Goal: Complete application form: Complete application form

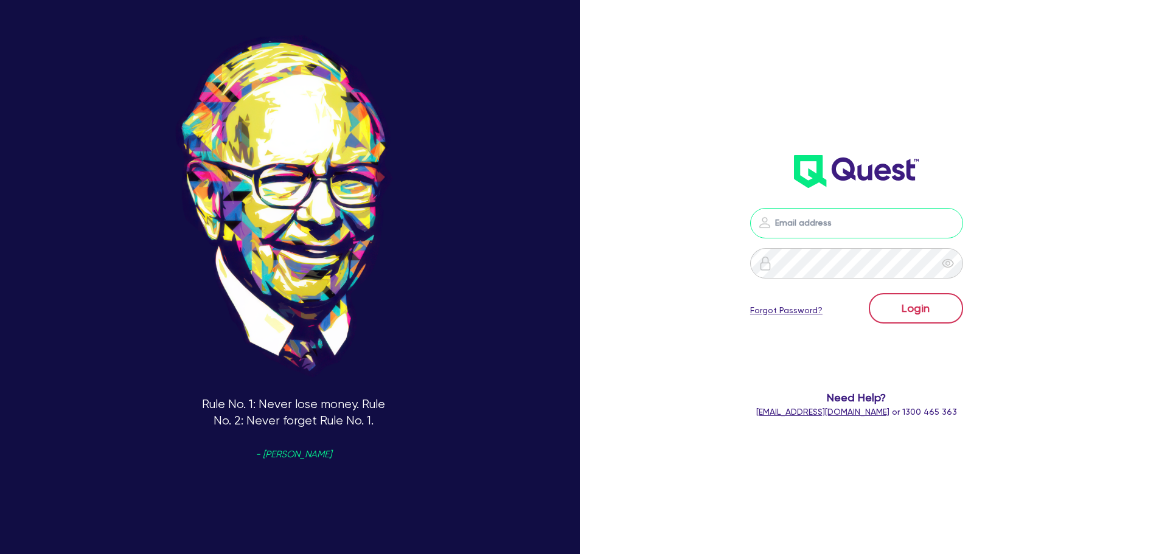
type input "[PERSON_NAME][EMAIL_ADDRESS][DOMAIN_NAME]"
click at [950, 316] on button "Login" at bounding box center [916, 308] width 94 height 30
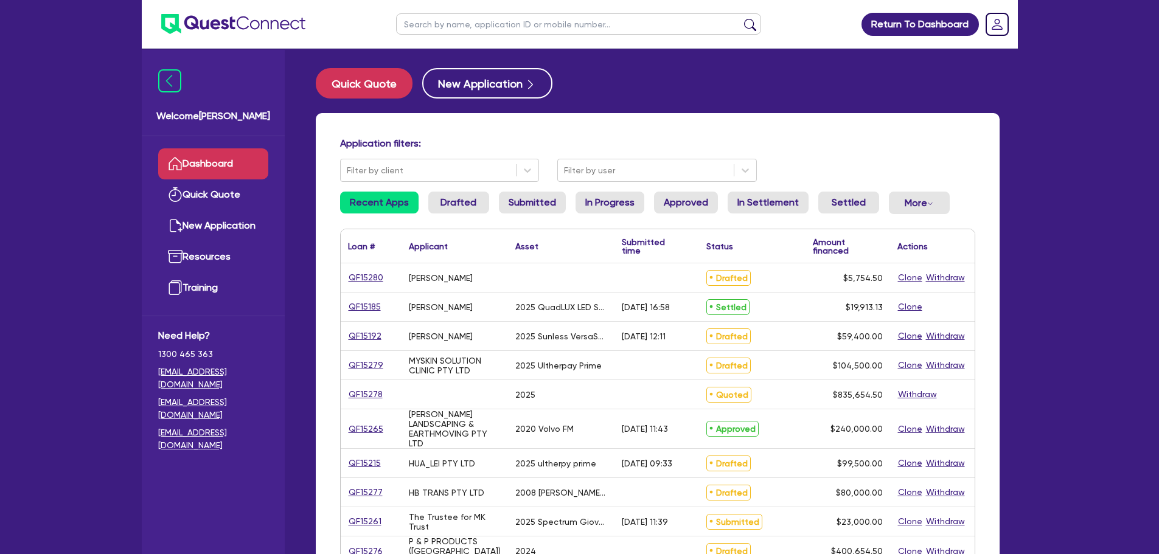
click at [493, 32] on input "text" at bounding box center [578, 23] width 365 height 21
type input "family escape"
click at [741, 18] on button "submit" at bounding box center [750, 26] width 19 height 17
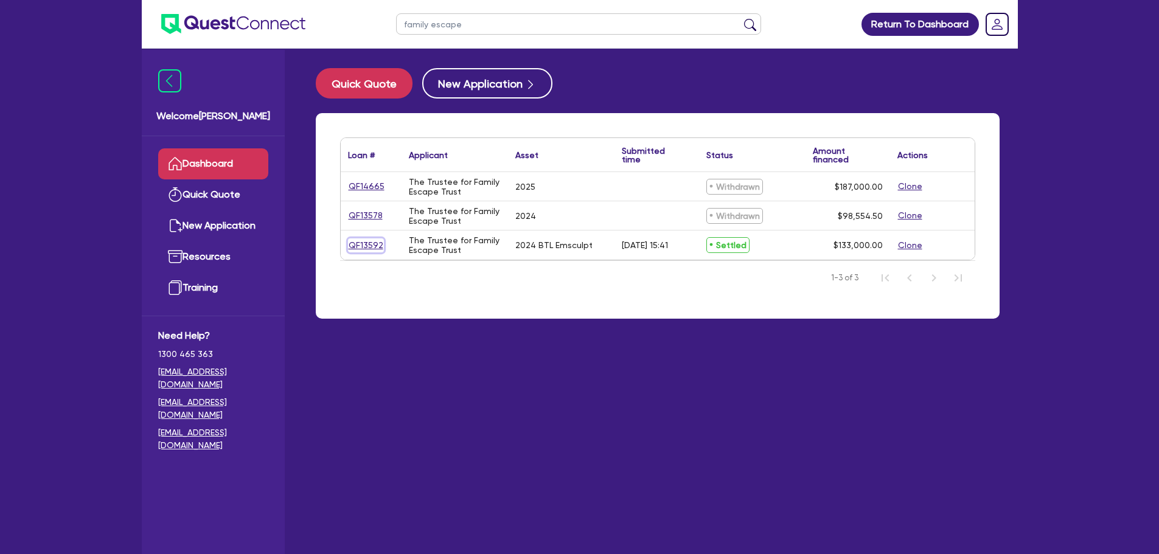
click at [376, 245] on link "QF13592" at bounding box center [366, 246] width 36 height 14
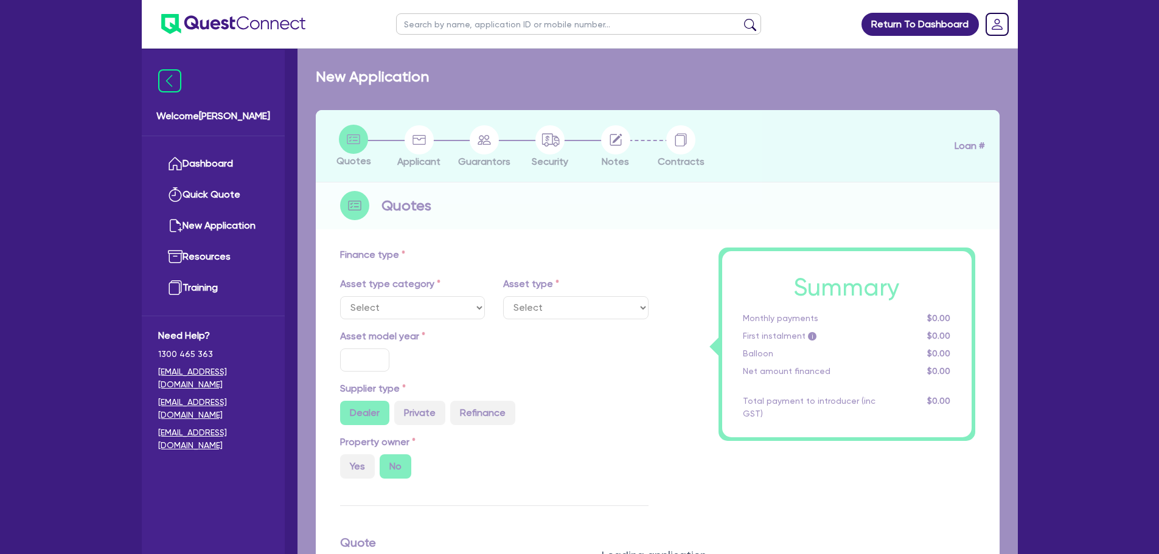
select select "TERTIARY_ASSETS"
type input "2024"
radio input "true"
type input "143,000"
type input "10,000"
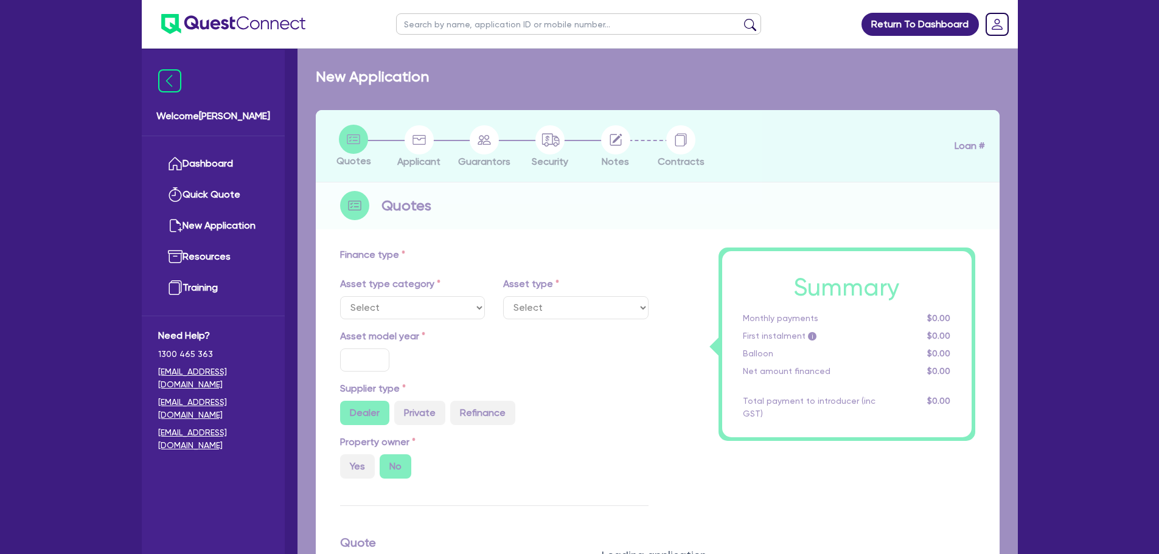
type input "11"
select select "BEAUTY_EQUIPMENT"
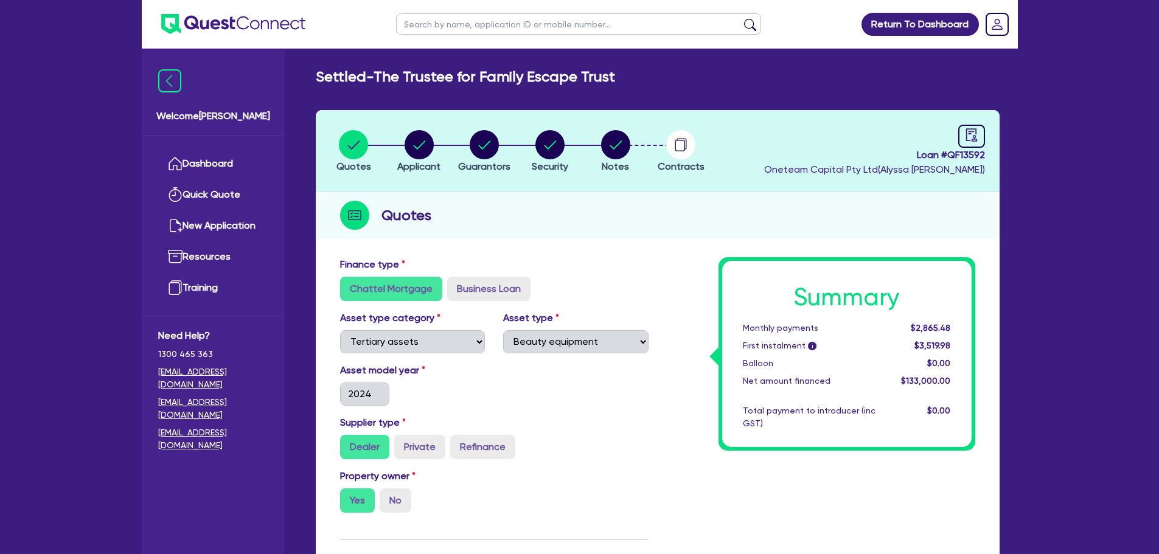
click at [636, 145] on li "Notes" at bounding box center [616, 151] width 66 height 43
click at [629, 148] on circle "button" at bounding box center [615, 144] width 29 height 29
select select "Other"
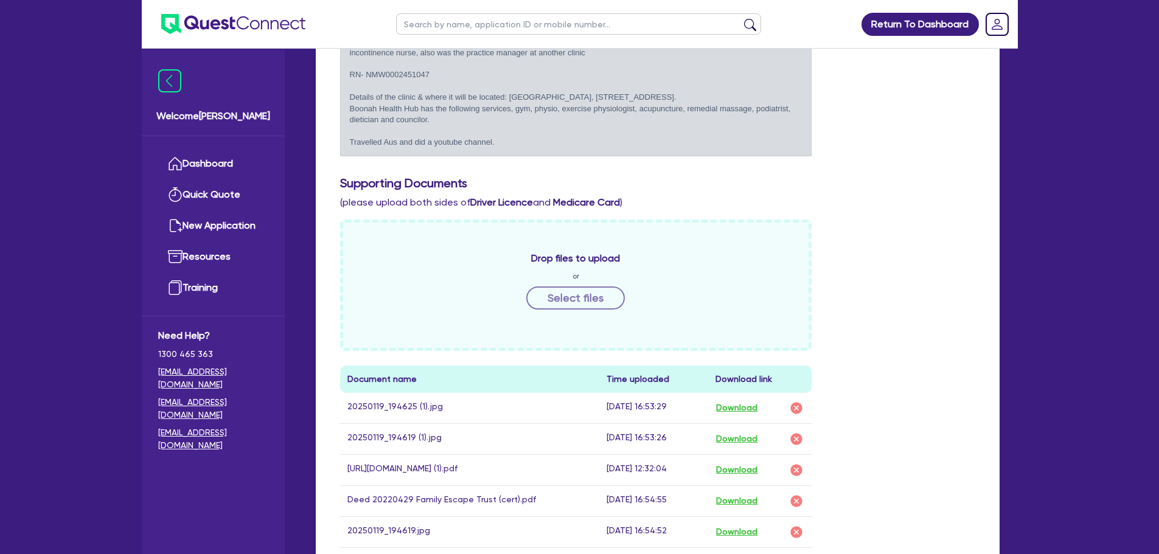
scroll to position [710, 0]
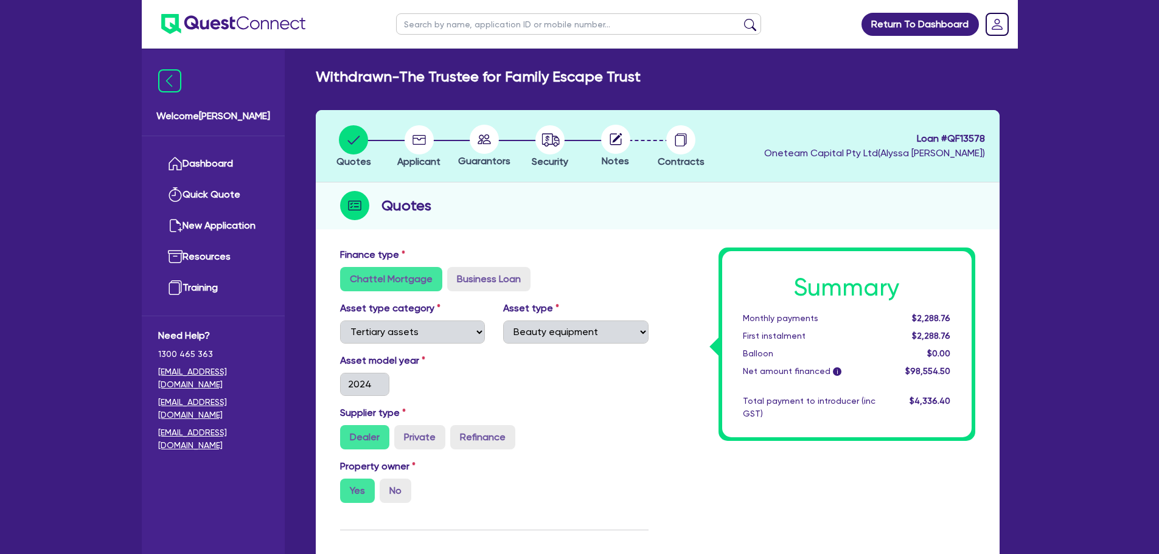
select select "TERTIARY_ASSETS"
select select "BEAUTY_EQUIPMENT"
click at [629, 158] on div "Notes" at bounding box center [616, 147] width 66 height 44
click at [615, 144] on circle at bounding box center [615, 139] width 29 height 29
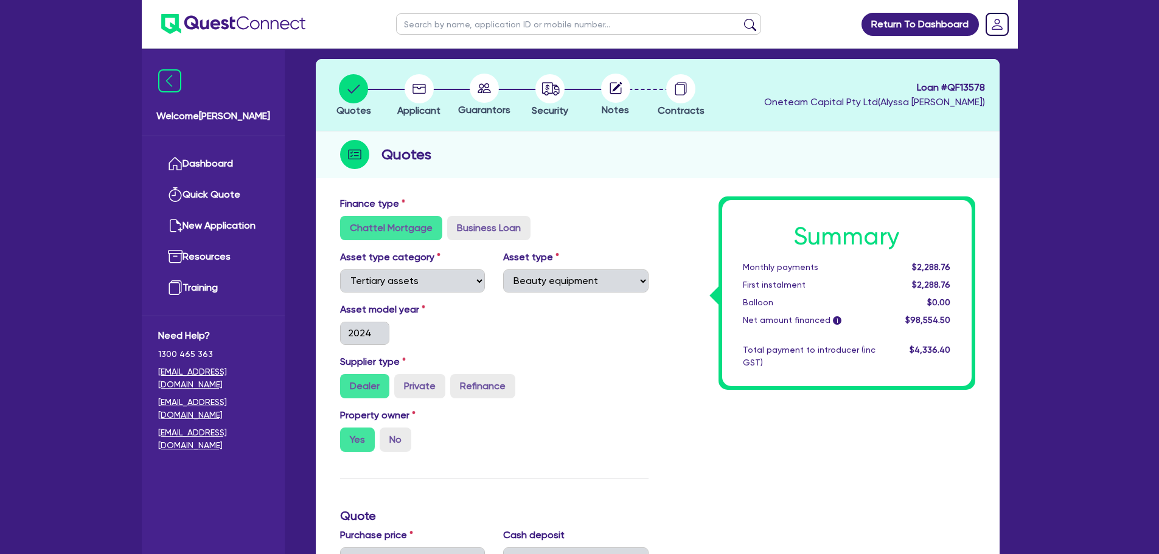
scroll to position [102, 0]
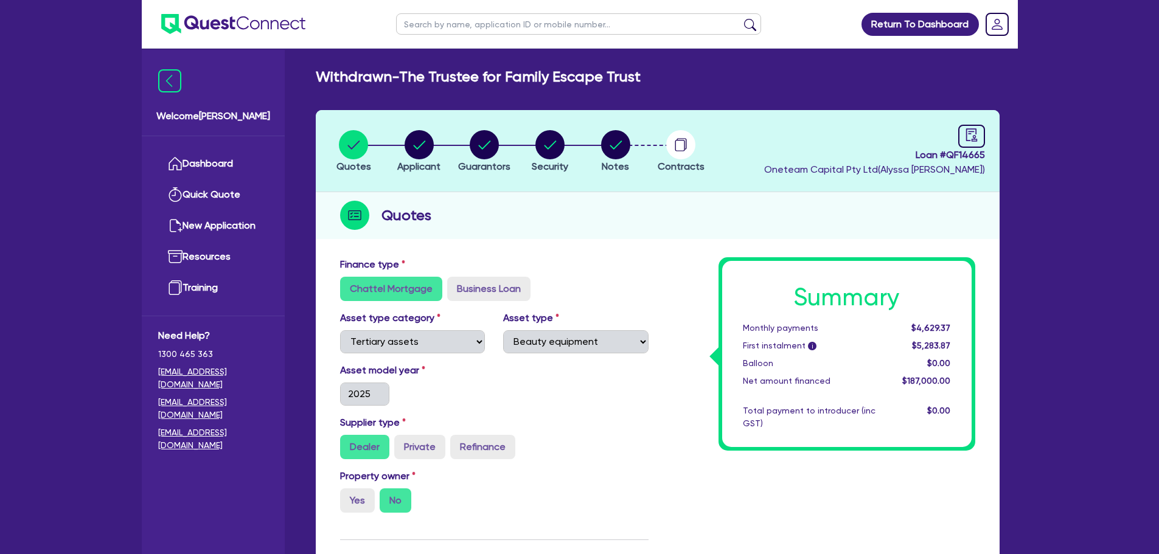
select select "TERTIARY_ASSETS"
select select "BEAUTY_EQUIPMENT"
click at [615, 144] on circle "button" at bounding box center [615, 144] width 29 height 29
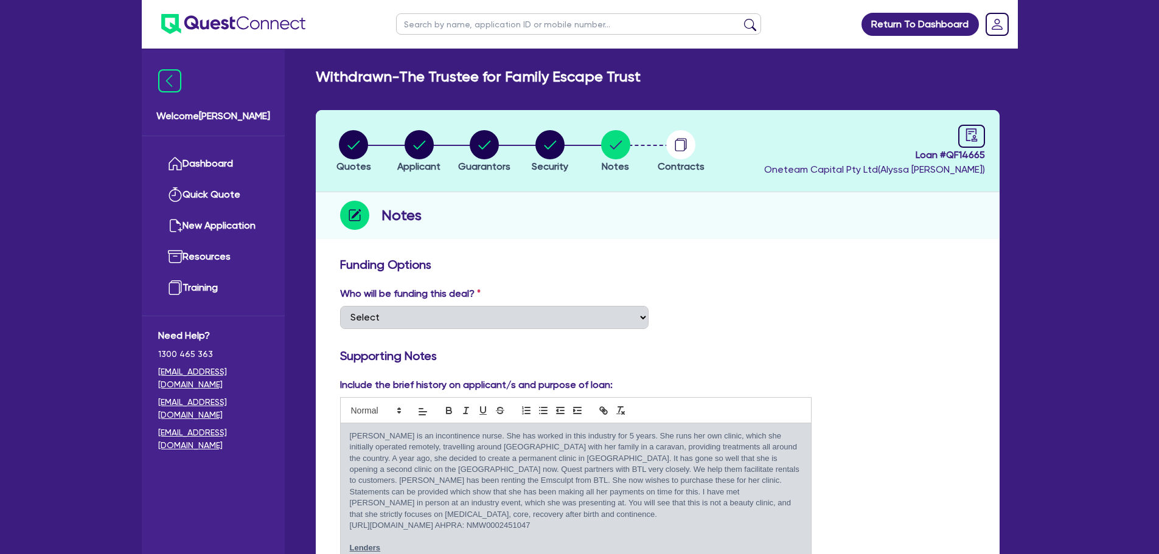
drag, startPoint x: 706, startPoint y: 273, endPoint x: 718, endPoint y: 278, distance: 12.5
click at [706, 271] on div "Funding Options" at bounding box center [658, 266] width 654 height 19
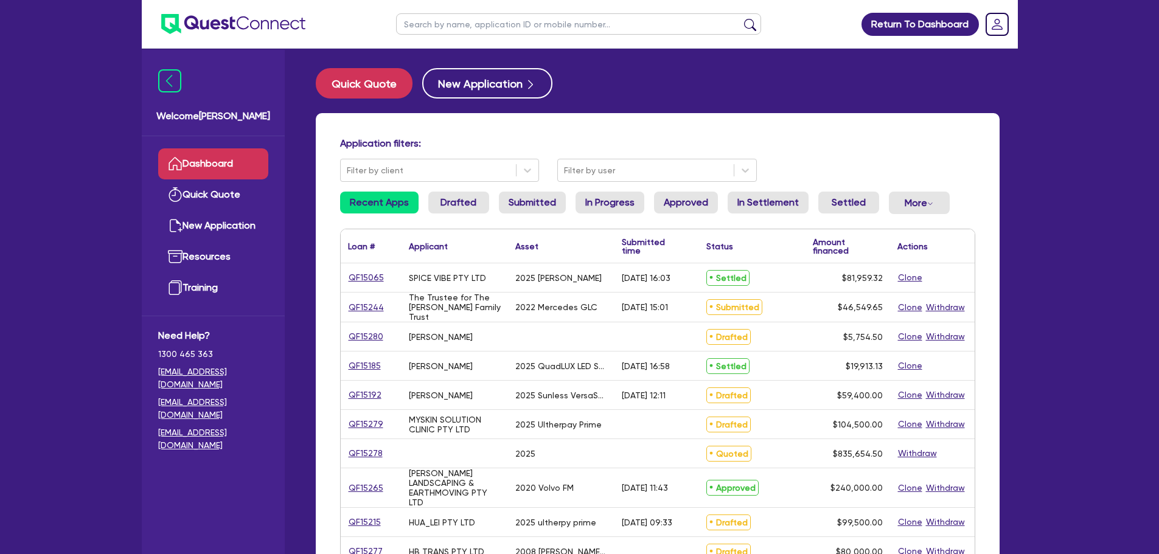
click at [484, 33] on input "text" at bounding box center [578, 23] width 365 height 21
type input "renew"
click at [741, 18] on button "submit" at bounding box center [750, 26] width 19 height 17
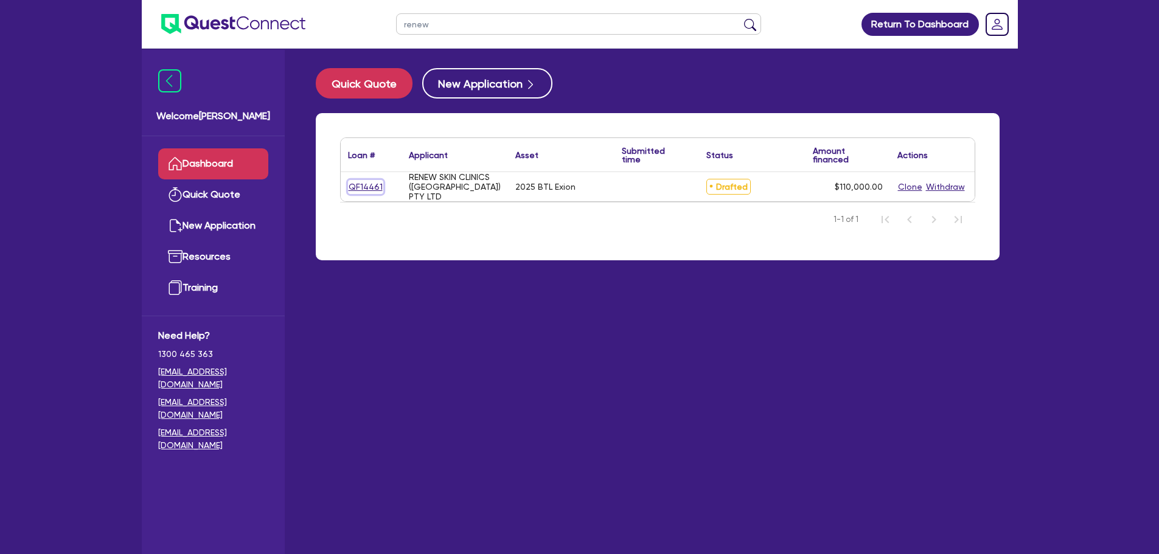
click at [374, 189] on link "QF14461" at bounding box center [365, 187] width 35 height 14
select select "SECONDARY_ASSETS"
select select "MEDICAL_DENTAL_LABORATORY_EQUIPMENT"
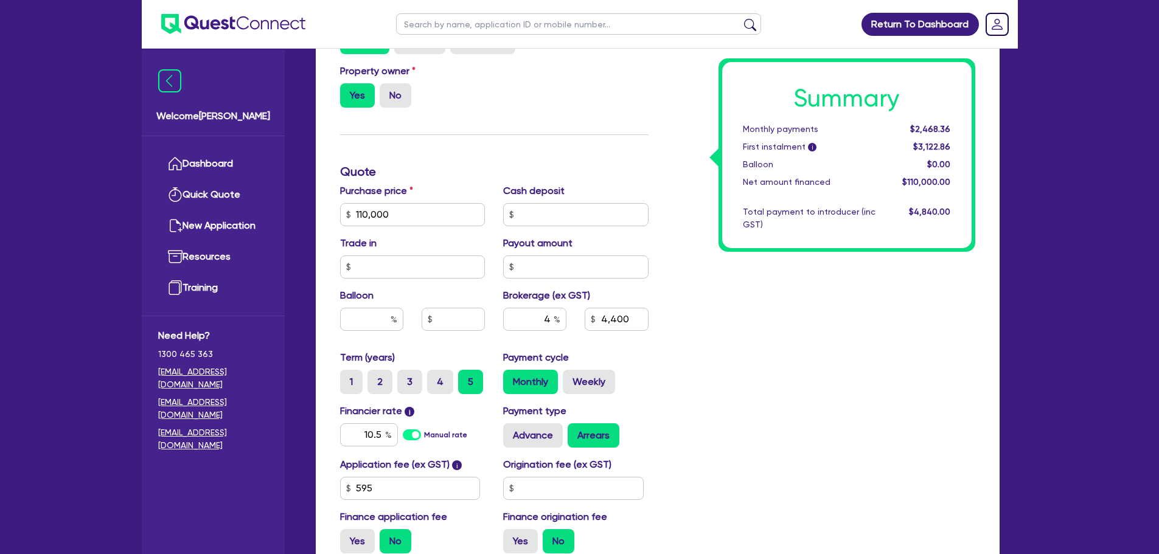
scroll to position [406, 0]
click at [743, 369] on div "Summary Monthly payments $2,468.36 First instalment i $3,122.86 Balloon $0.00 N…" at bounding box center [821, 206] width 327 height 711
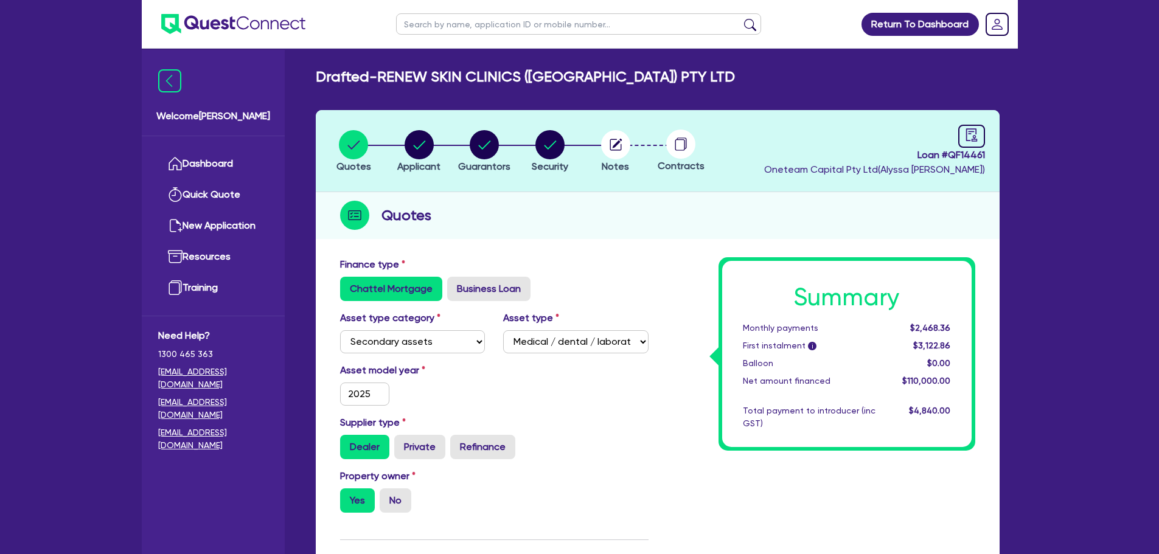
drag, startPoint x: 674, startPoint y: 268, endPoint x: 1050, endPoint y: 199, distance: 382.4
drag, startPoint x: 633, startPoint y: 204, endPoint x: 631, endPoint y: 213, distance: 9.4
click at [633, 204] on div "Quotes" at bounding box center [658, 215] width 684 height 47
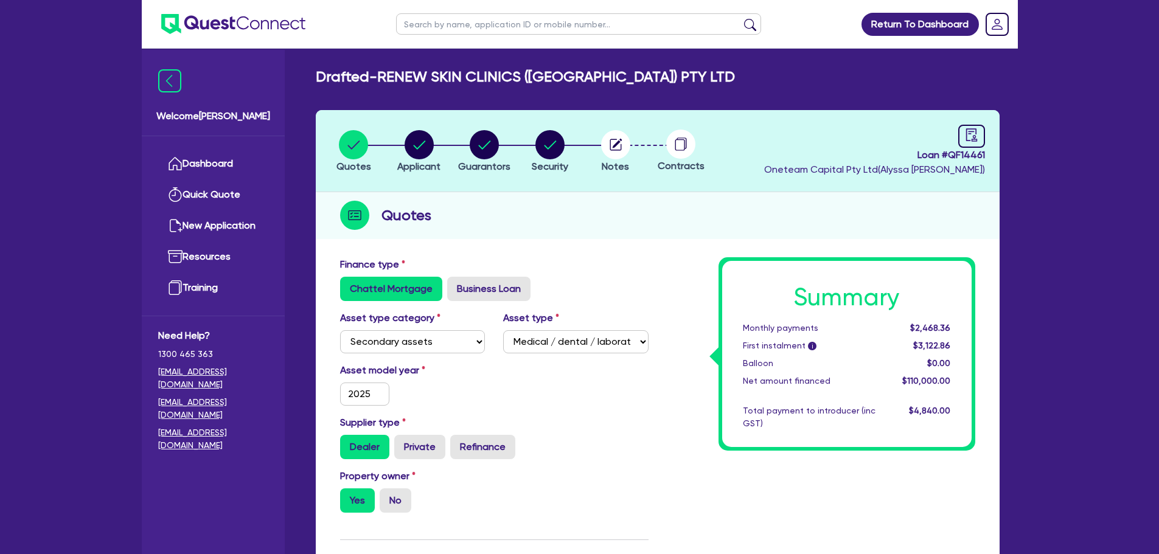
click at [565, 154] on div "button" at bounding box center [550, 144] width 37 height 29
select select "SECONDARY_ASSETS"
select select "MEDICAL_DENTAL_LABORATORY_EQUIPMENT"
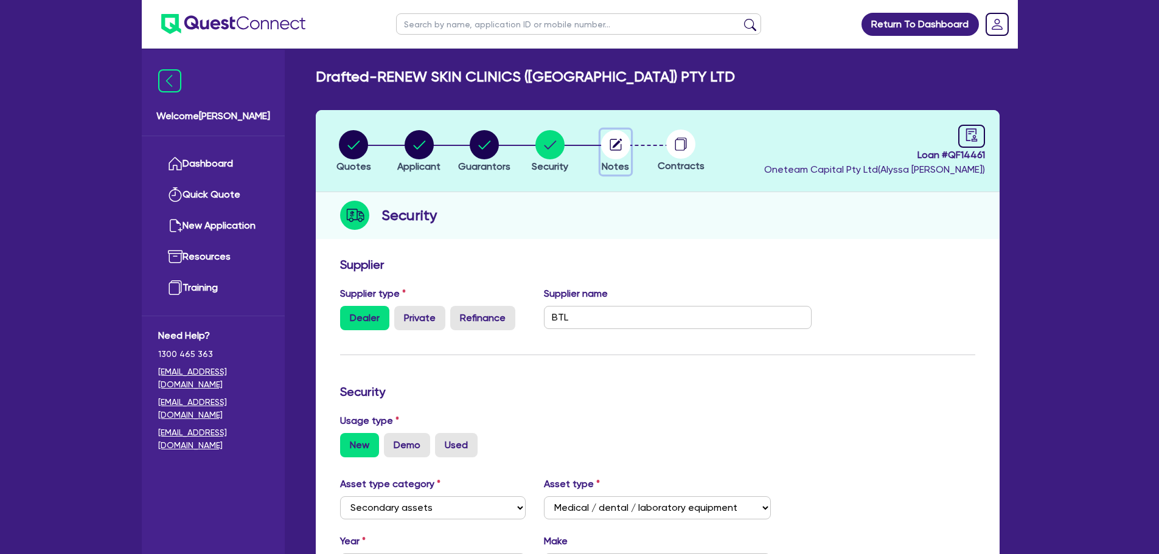
click at [608, 141] on circle "button" at bounding box center [615, 144] width 29 height 29
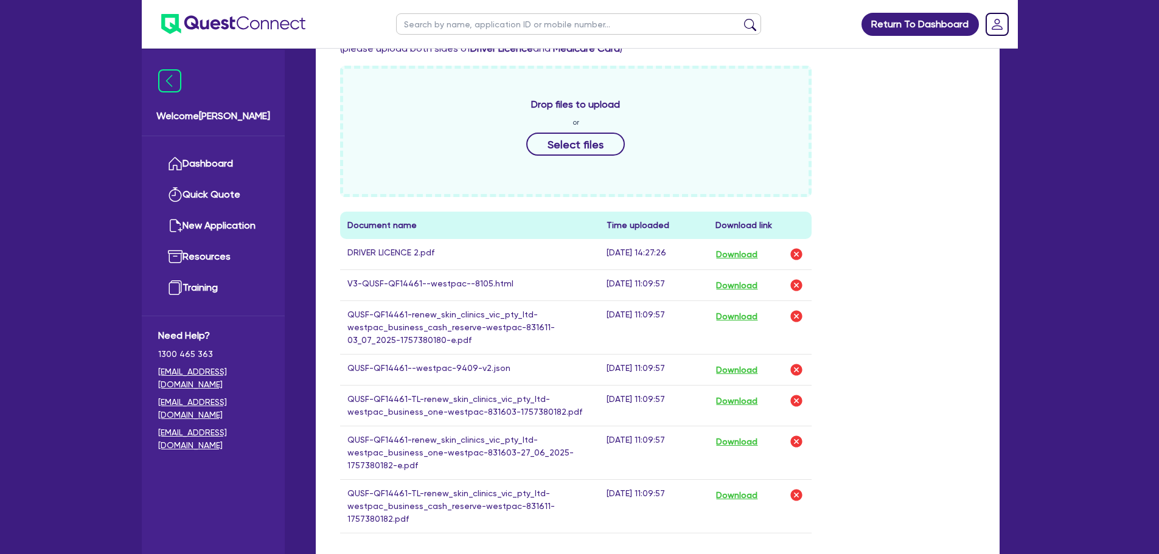
scroll to position [609, 0]
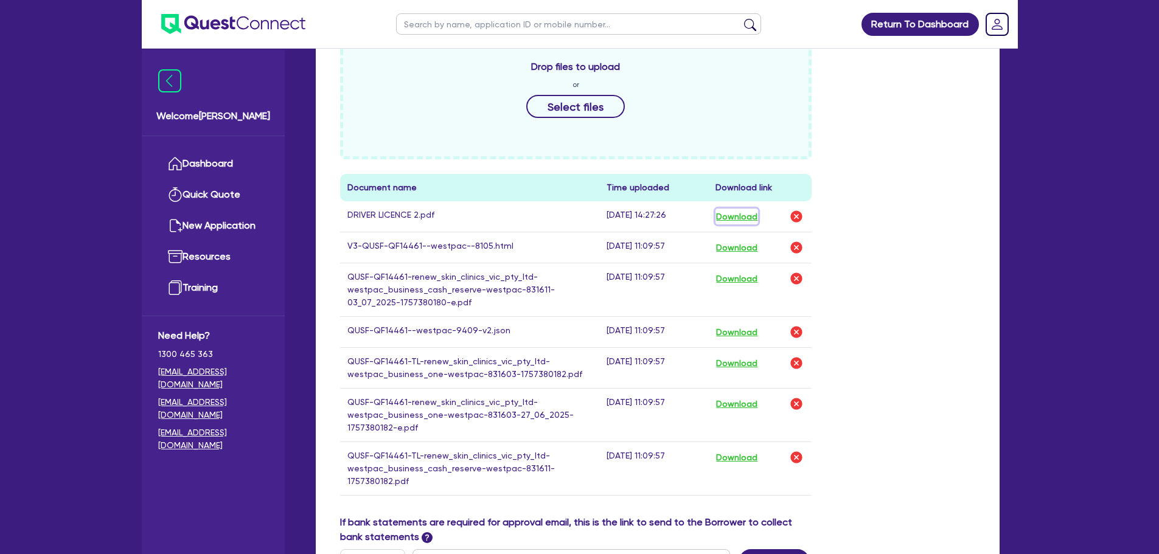
click at [756, 209] on button "Download" at bounding box center [737, 217] width 43 height 16
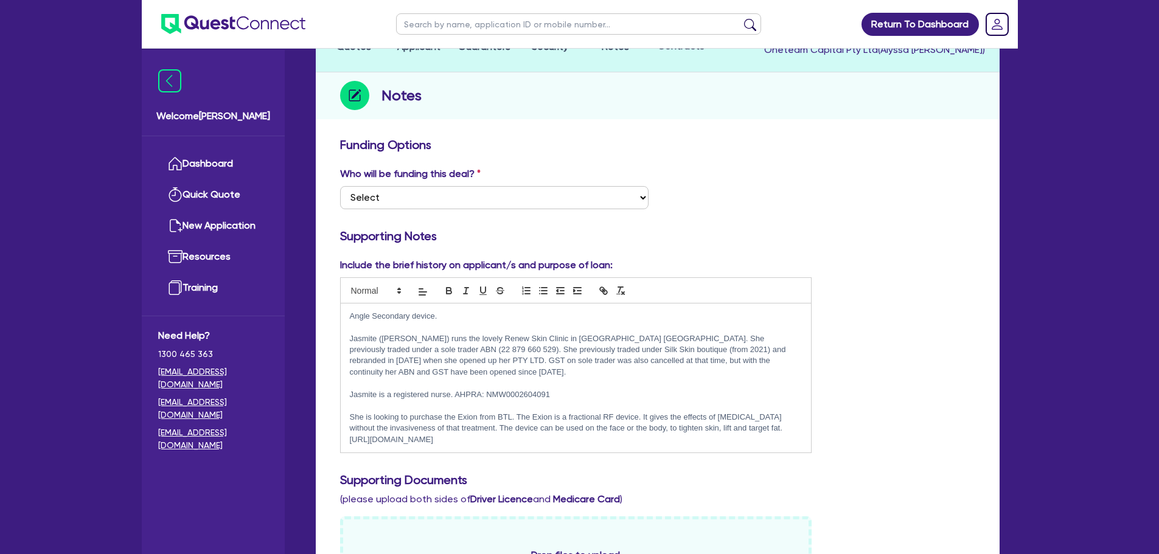
scroll to position [0, 0]
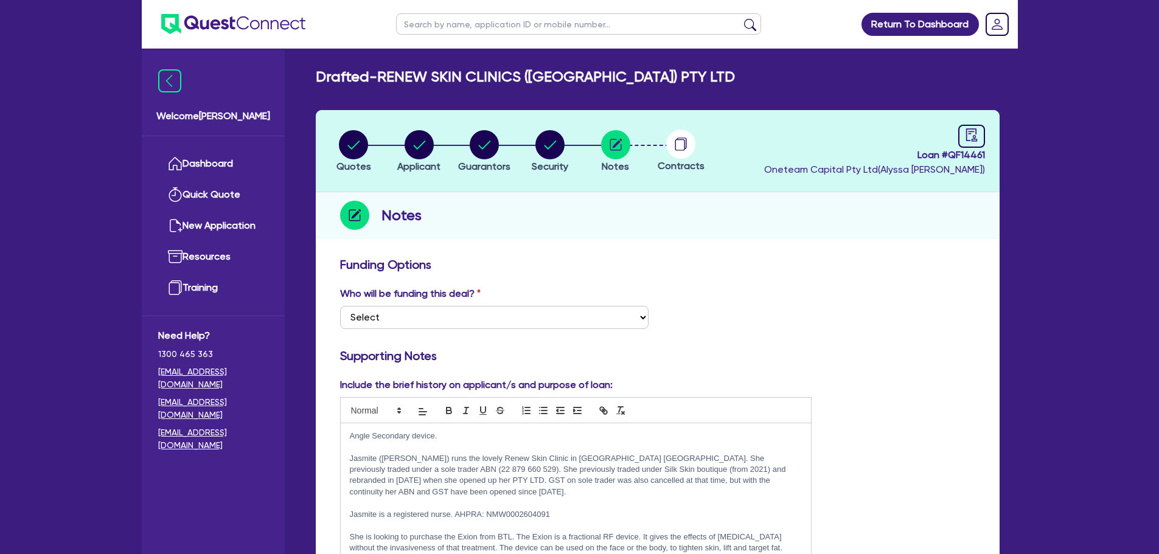
click at [478, 159] on button "Guarantors" at bounding box center [485, 152] width 54 height 45
select select "MRS"
select select "VIC"
select select "MARRIED"
select select "PROPERTY"
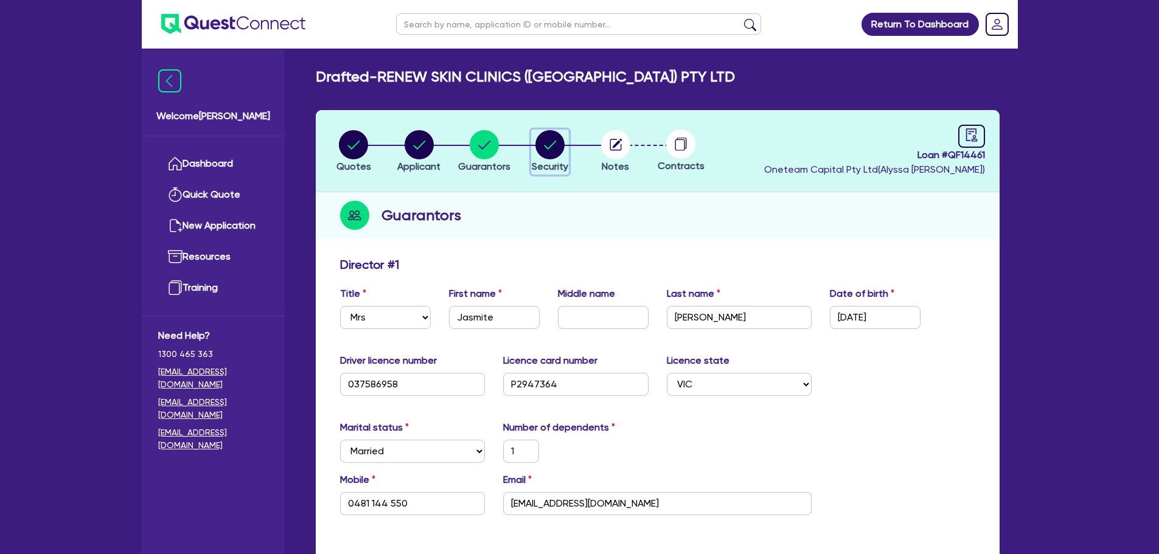
click at [556, 155] on circle "button" at bounding box center [550, 144] width 29 height 29
select select "SECONDARY_ASSETS"
select select "MEDICAL_DENTAL_LABORATORY_EQUIPMENT"
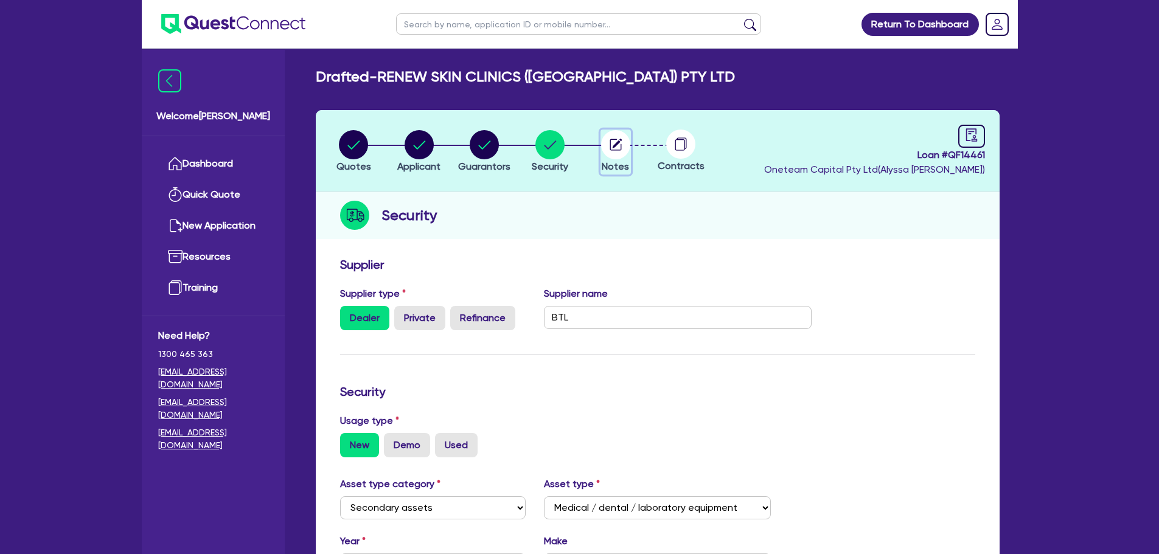
click at [611, 144] on circle "button" at bounding box center [615, 144] width 29 height 29
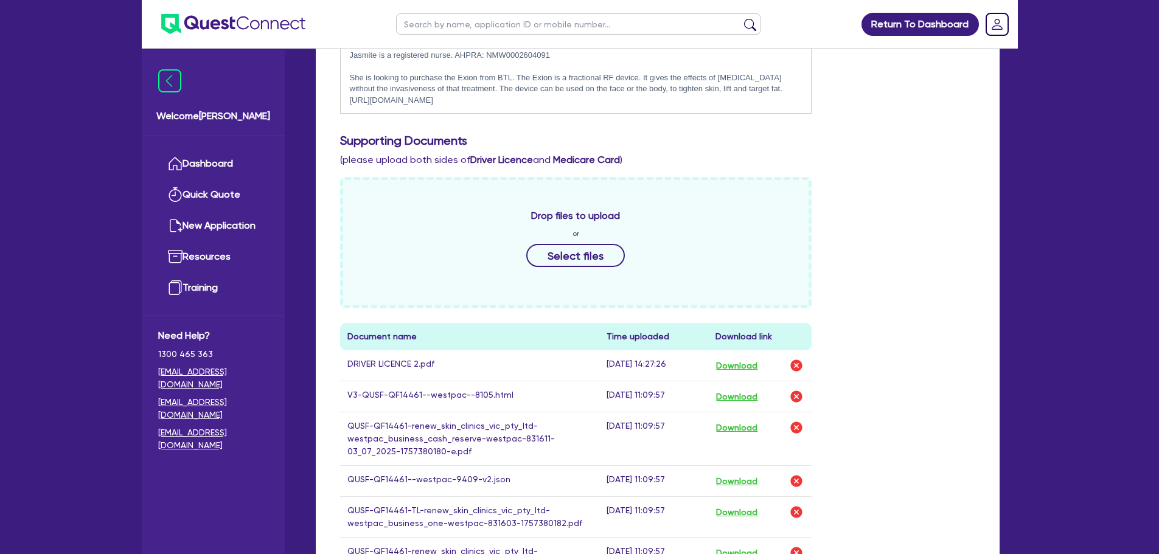
scroll to position [609, 0]
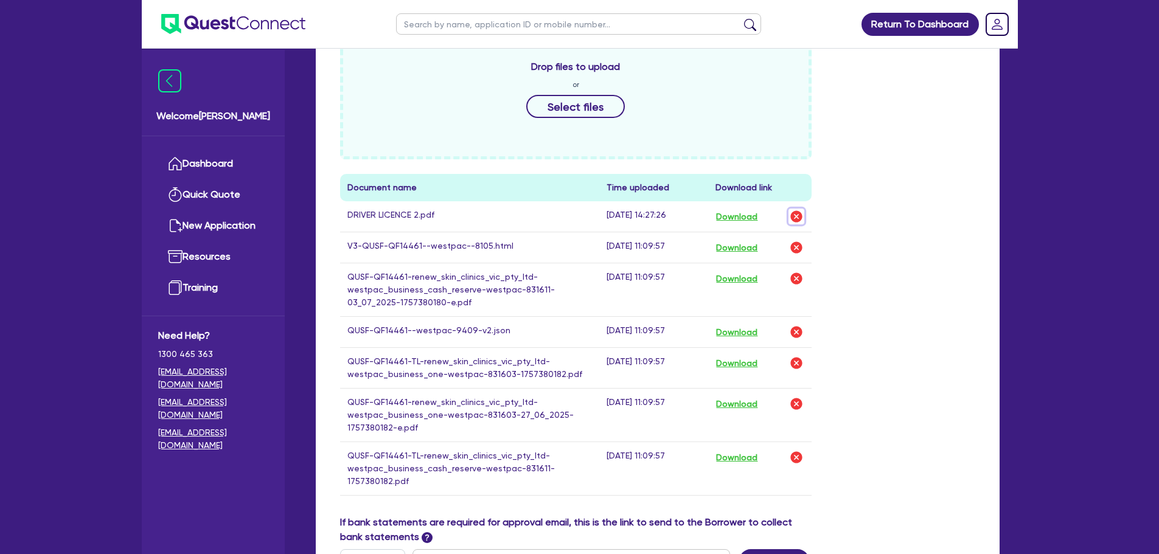
click at [798, 209] on img "button" at bounding box center [796, 216] width 15 height 15
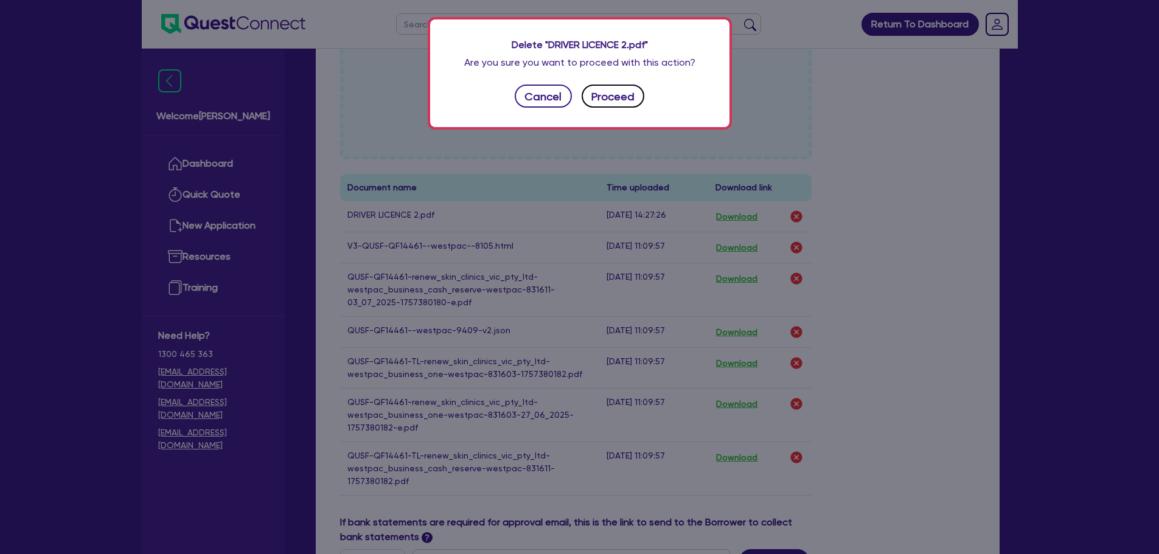
click at [629, 96] on button "Proceed" at bounding box center [613, 96] width 63 height 23
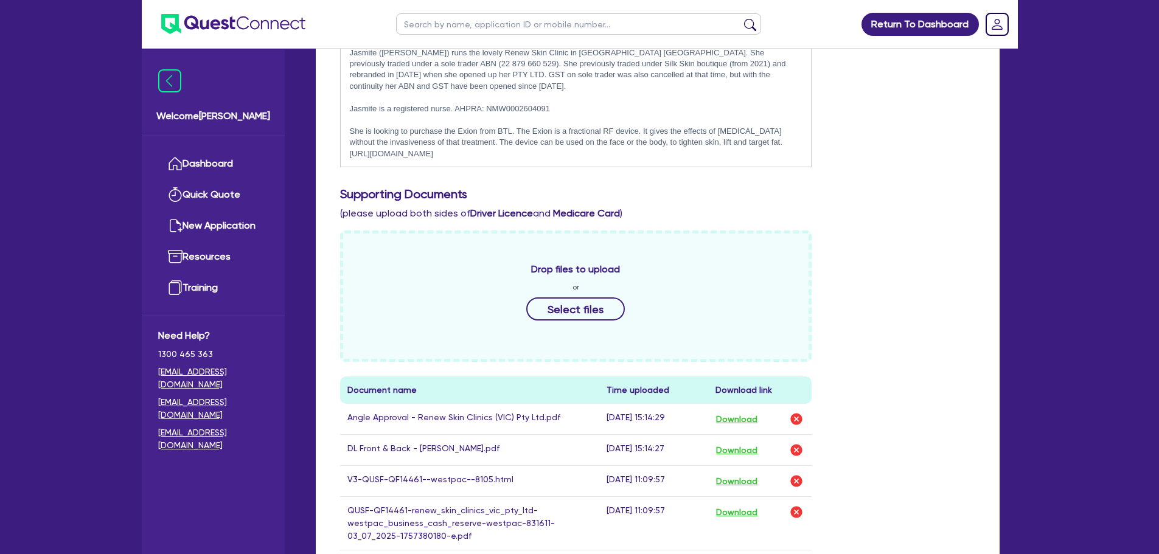
scroll to position [0, 0]
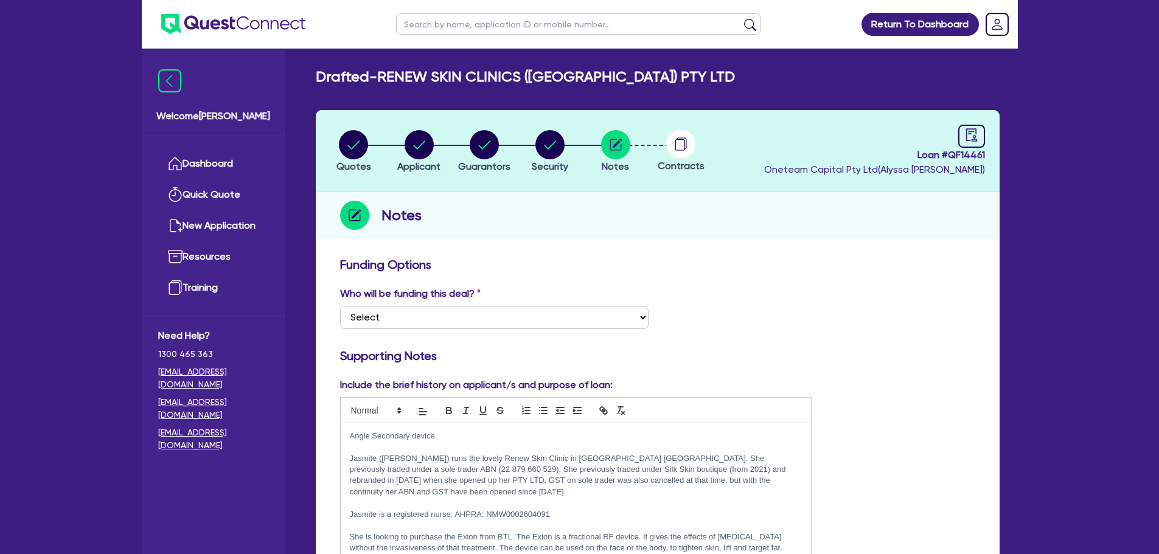
click at [953, 272] on div "Funding Options" at bounding box center [658, 266] width 654 height 19
click at [548, 308] on select "Select I want Quest to fund 100% I will fund 100% I will co-fund with Quest Oth…" at bounding box center [494, 317] width 309 height 23
select select "Other"
click at [340, 306] on select "Select I want Quest to fund 100% I will fund 100% I will co-fund with Quest Oth…" at bounding box center [494, 317] width 309 height 23
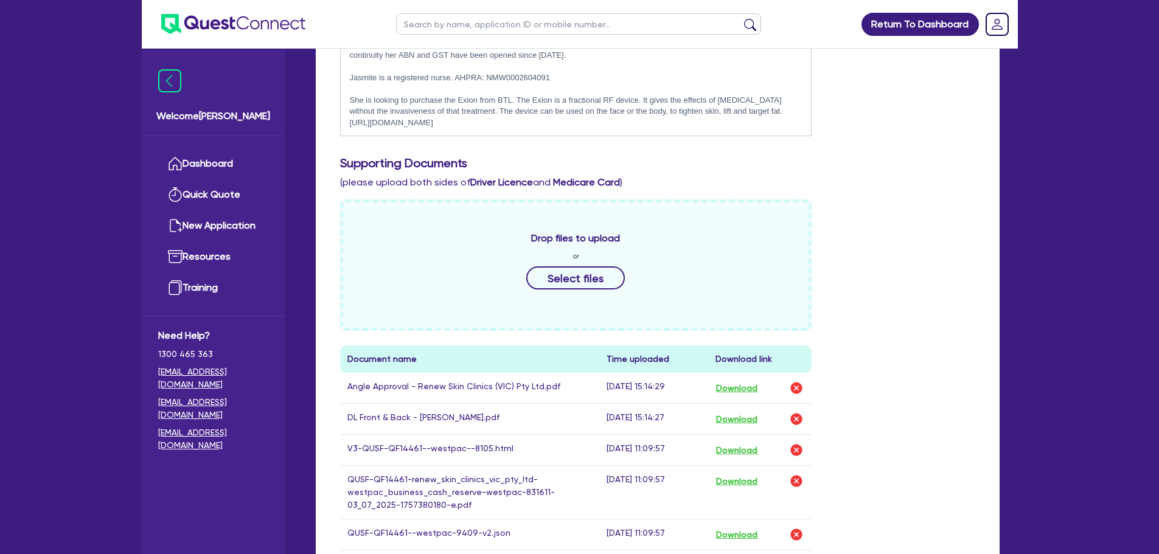
scroll to position [811, 0]
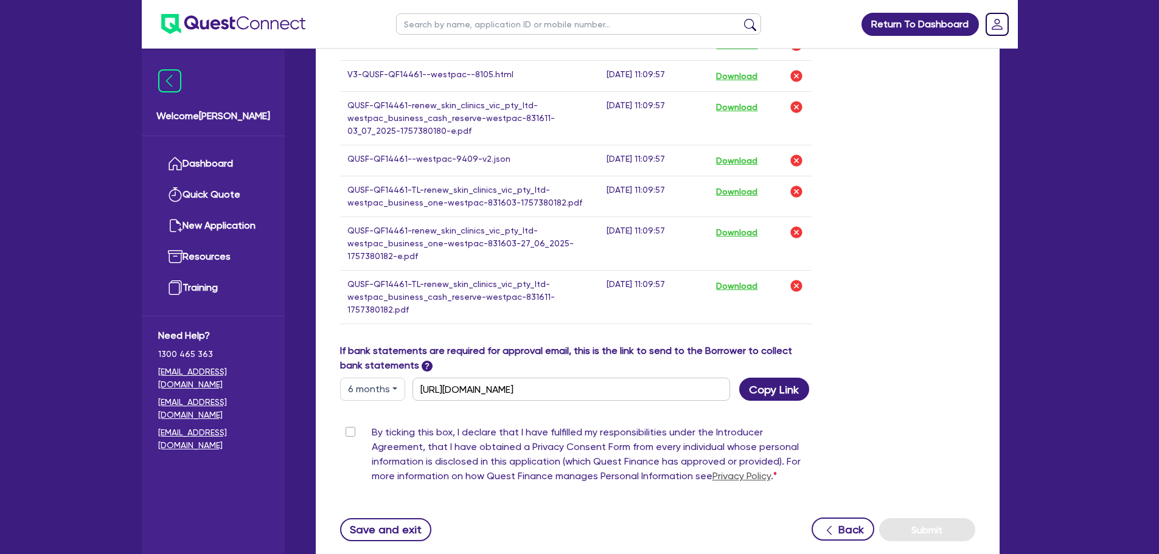
click at [372, 425] on label "By ticking this box, I declare that I have fulfilled my responsibilities under …" at bounding box center [592, 456] width 441 height 63
click at [349, 425] on input "By ticking this box, I declare that I have fulfilled my responsibilities under …" at bounding box center [345, 431] width 10 height 12
checkbox input "true"
click at [925, 519] on button "Submit" at bounding box center [927, 530] width 96 height 23
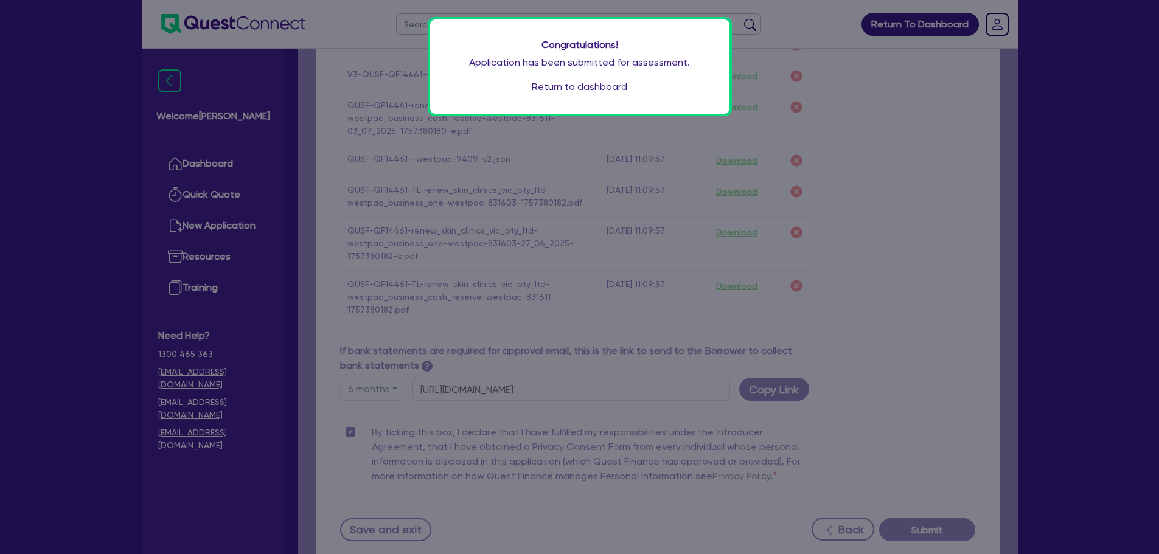
click at [614, 91] on link "Return to dashboard" at bounding box center [580, 87] width 96 height 15
